Goal: Navigation & Orientation: Locate item on page

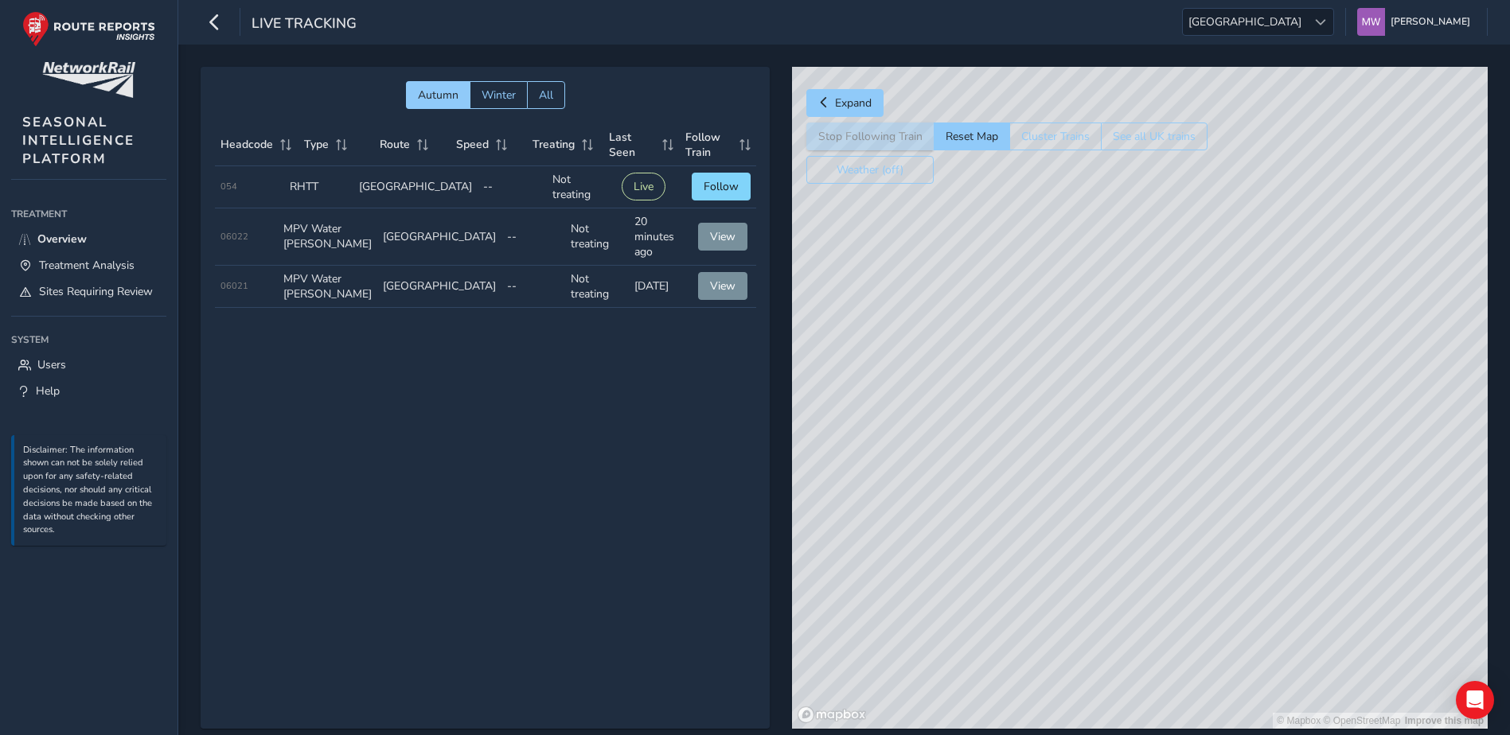
drag, startPoint x: 1004, startPoint y: 292, endPoint x: 1192, endPoint y: 637, distance: 392.5
click at [1192, 637] on div "© Mapbox © OpenStreetMap Improve this map" at bounding box center [1140, 398] width 696 height 662
click at [1130, 432] on div "© Mapbox © OpenStreetMap Improve this map" at bounding box center [1140, 398] width 696 height 662
drag, startPoint x: 1188, startPoint y: 618, endPoint x: 1103, endPoint y: 315, distance: 314.2
click at [1103, 315] on div "© Mapbox © OpenStreetMap Improve this map" at bounding box center [1140, 398] width 696 height 662
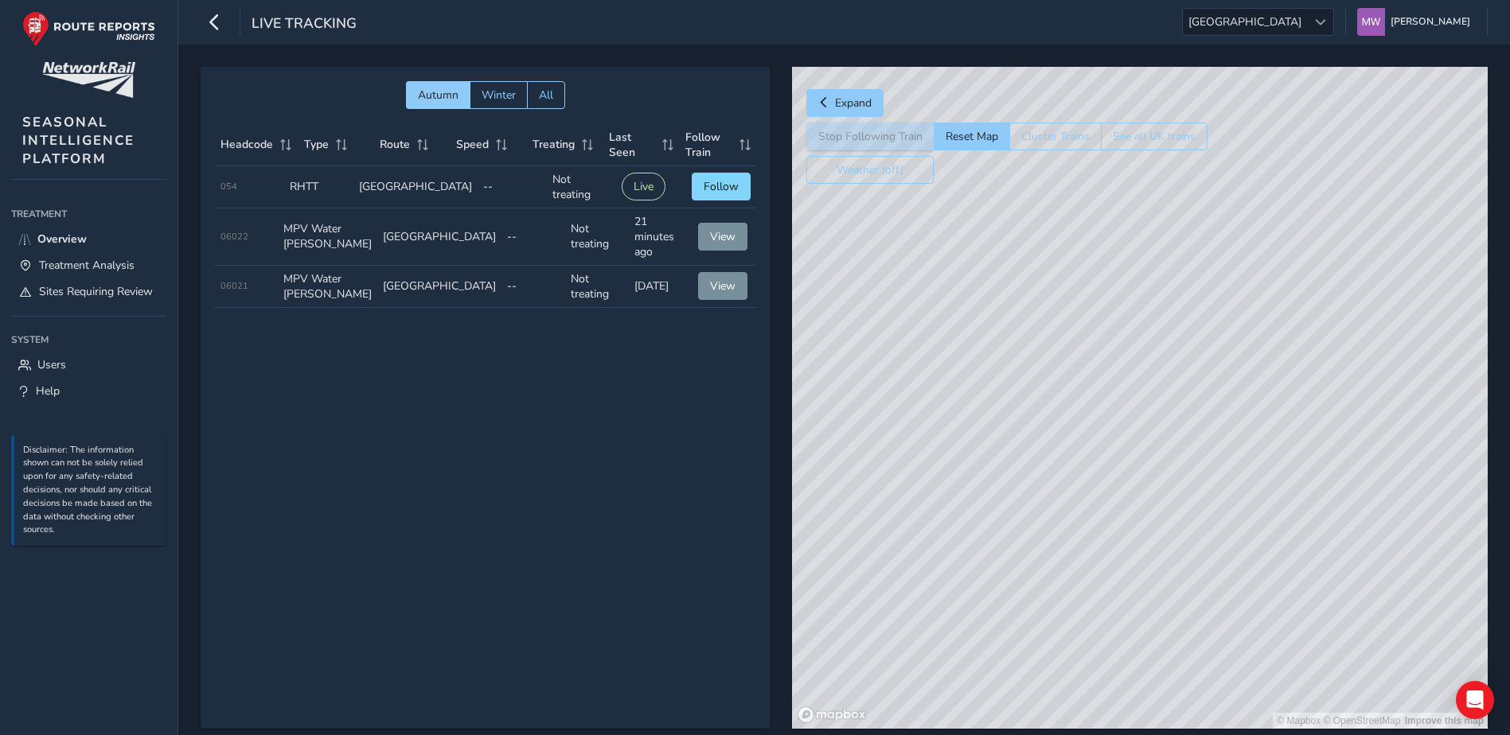
drag, startPoint x: 1255, startPoint y: 489, endPoint x: 1055, endPoint y: 454, distance: 202.8
click at [1055, 454] on div "© Mapbox © OpenStreetMap Improve this map" at bounding box center [1140, 398] width 696 height 662
drag, startPoint x: 1332, startPoint y: 421, endPoint x: 947, endPoint y: 432, distance: 385.4
click at [947, 432] on div "© Mapbox © OpenStreetMap Improve this map" at bounding box center [1140, 398] width 696 height 662
drag, startPoint x: 1211, startPoint y: 552, endPoint x: 1320, endPoint y: 583, distance: 112.4
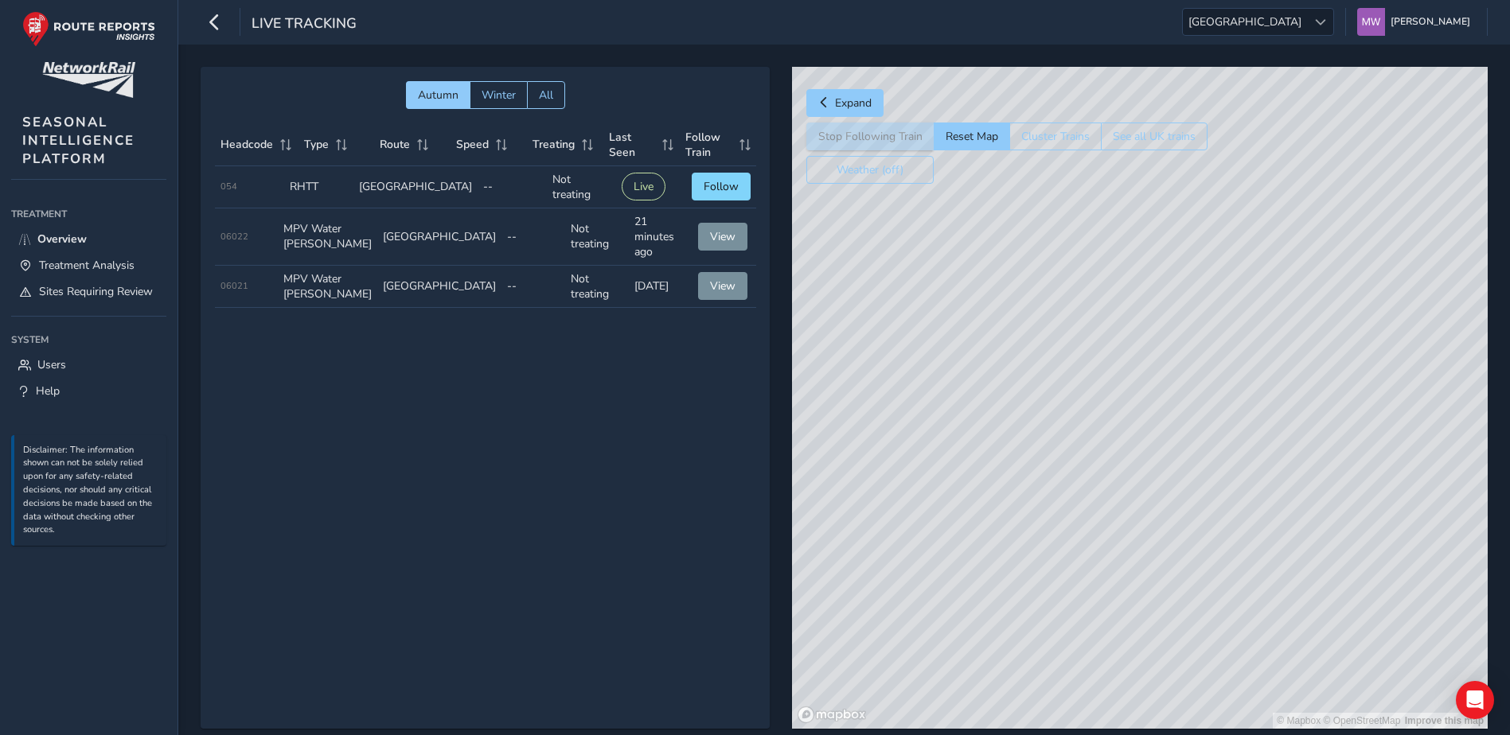
click at [1320, 583] on div "© Mapbox © OpenStreetMap Improve this map" at bounding box center [1140, 398] width 696 height 662
click at [979, 133] on button "Reset Map" at bounding box center [972, 137] width 76 height 28
drag, startPoint x: 1020, startPoint y: 346, endPoint x: 1195, endPoint y: 577, distance: 289.2
click at [1195, 577] on div "© Mapbox © OpenStreetMap Improve this map" at bounding box center [1140, 398] width 696 height 662
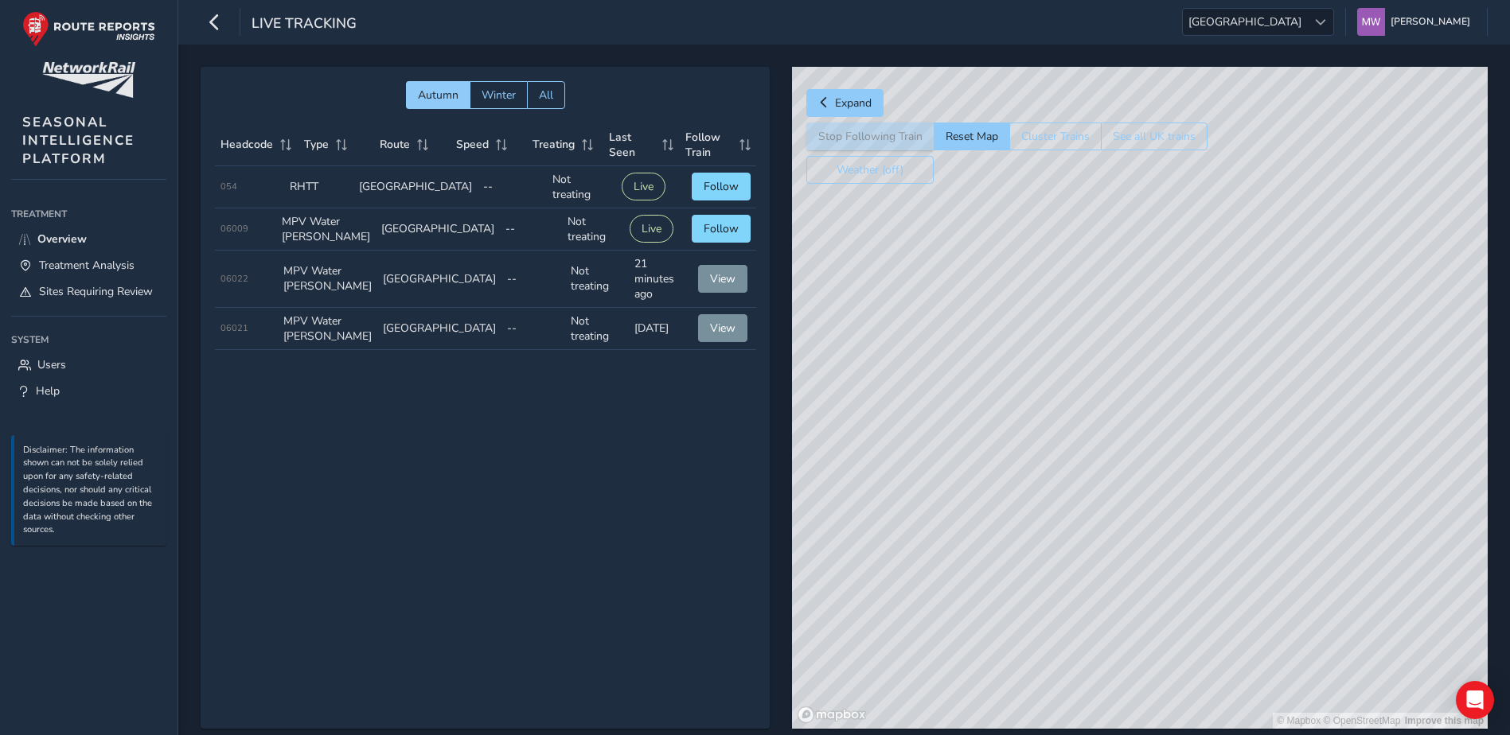
drag, startPoint x: 1048, startPoint y: 254, endPoint x: 1262, endPoint y: 682, distance: 478.4
click at [1262, 682] on div "© Mapbox © OpenStreetMap Improve this map" at bounding box center [1140, 398] width 696 height 662
drag, startPoint x: 1137, startPoint y: 334, endPoint x: 1218, endPoint y: 664, distance: 339.2
click at [1218, 664] on div "© Mapbox © OpenStreetMap Improve this map" at bounding box center [1140, 398] width 696 height 662
drag, startPoint x: 1324, startPoint y: 424, endPoint x: 1017, endPoint y: 504, distance: 316.6
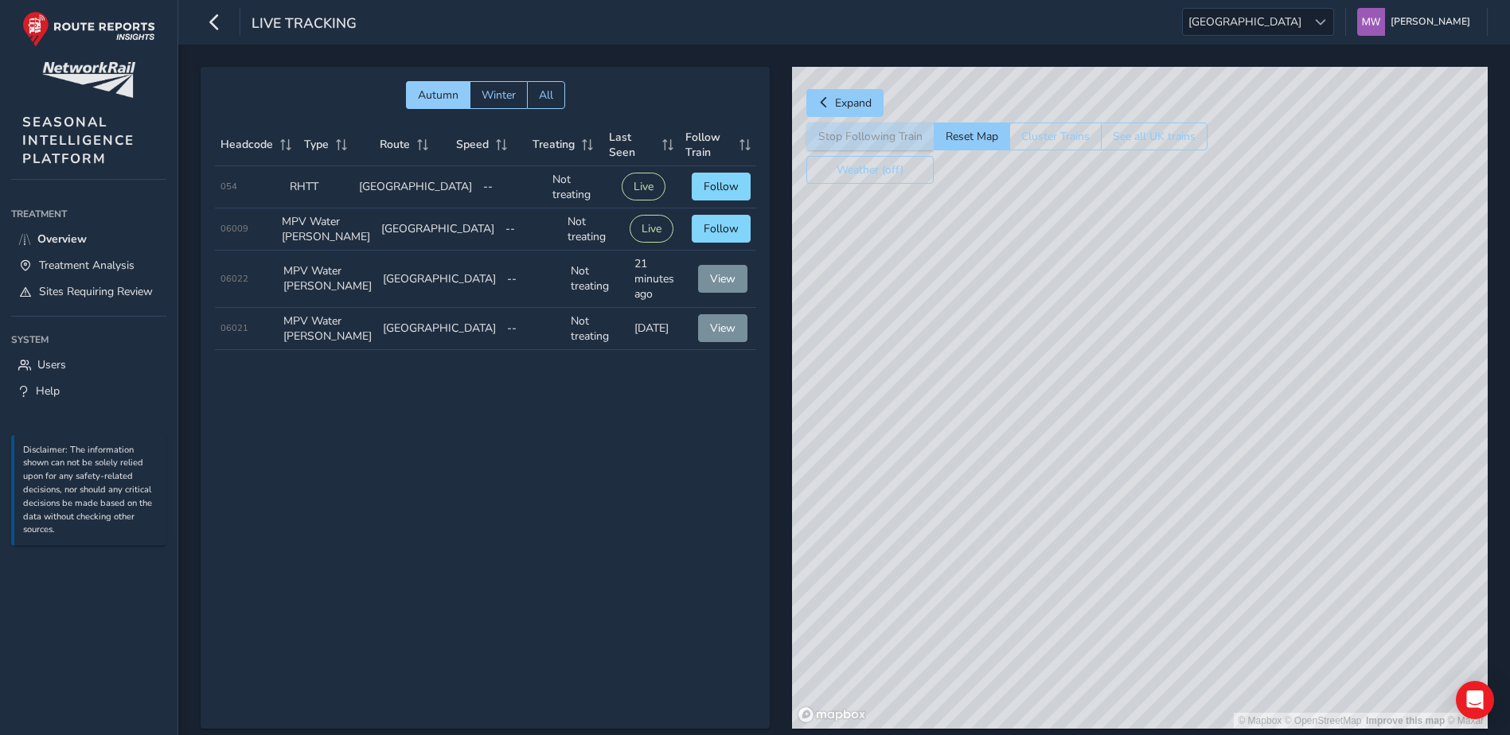
click at [1017, 504] on div "© Mapbox © OpenStreetMap Improve this map © Maxar" at bounding box center [1140, 398] width 696 height 662
